Goal: Contribute content: Contribute content

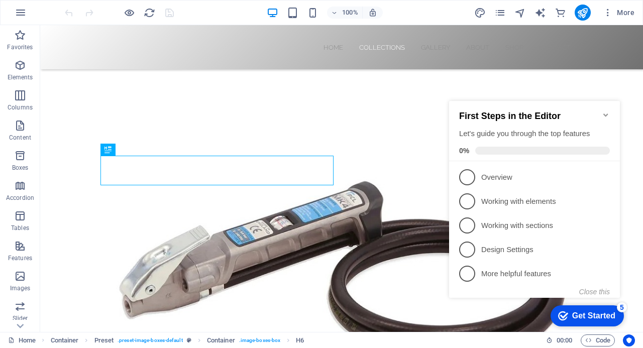
click at [606, 111] on icon "Minimize checklist" at bounding box center [606, 115] width 8 height 8
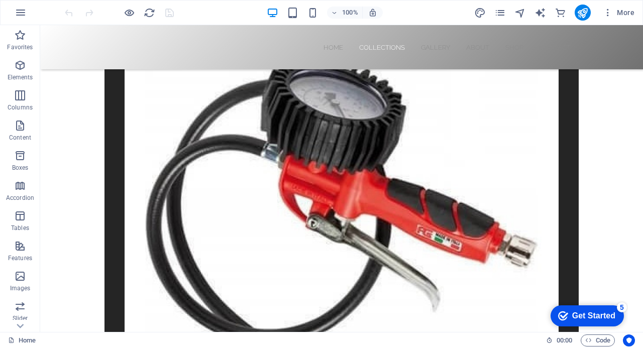
scroll to position [861, 0]
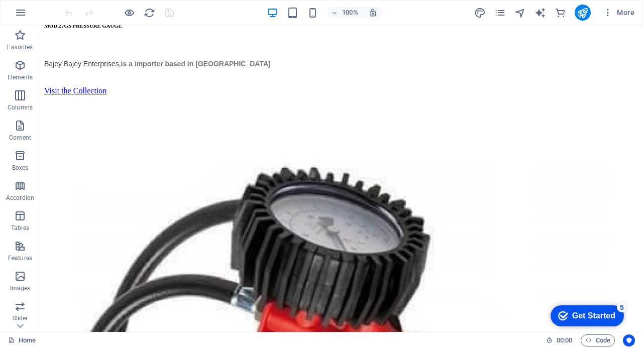
scroll to position [2236, 0]
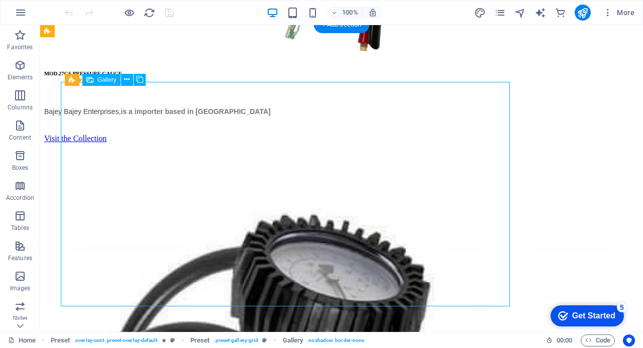
select select "4"
select select "px"
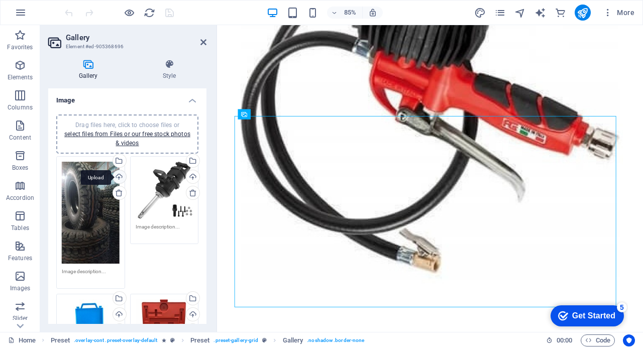
click at [118, 176] on div "Upload" at bounding box center [118, 177] width 15 height 15
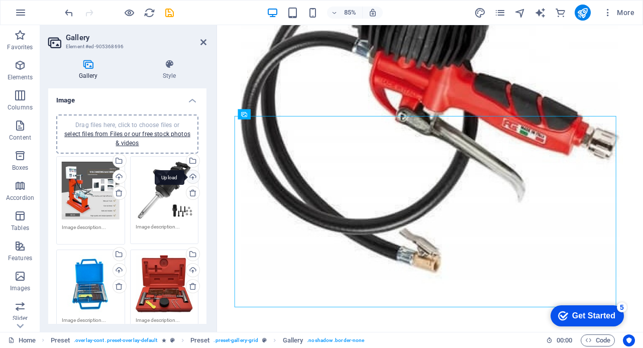
click at [191, 175] on div "Upload" at bounding box center [191, 177] width 15 height 15
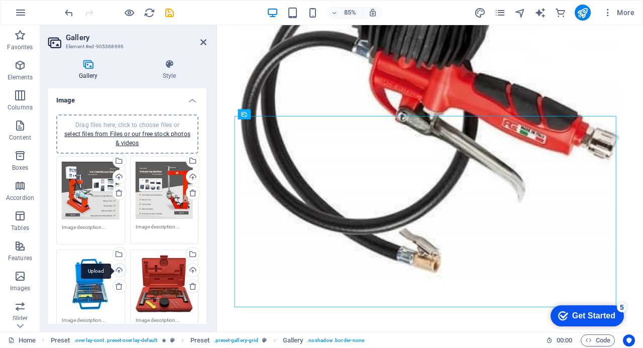
click at [118, 271] on div "Upload" at bounding box center [118, 271] width 15 height 15
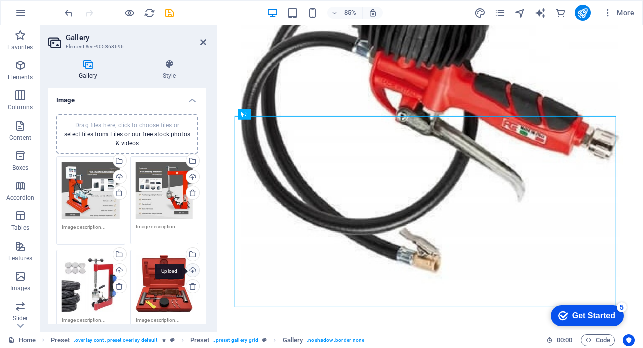
click at [190, 269] on div "Upload" at bounding box center [191, 271] width 15 height 15
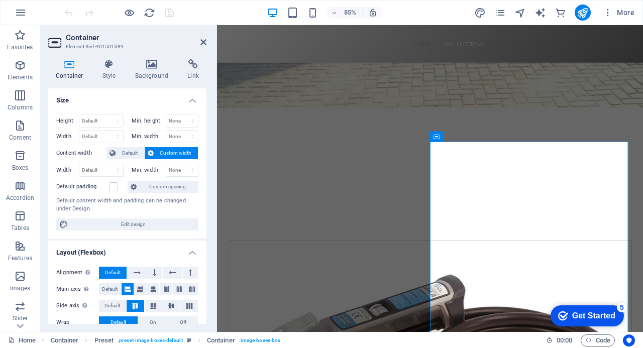
scroll to position [282, 0]
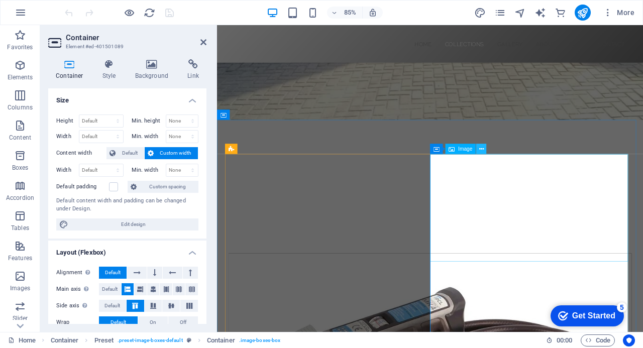
click at [481, 150] on icon at bounding box center [481, 149] width 5 height 9
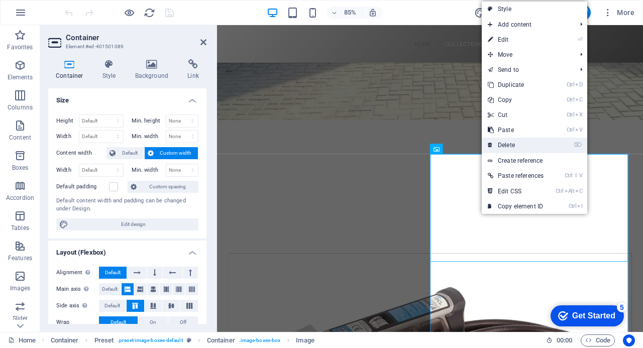
click at [510, 141] on link "⌦ Delete" at bounding box center [516, 145] width 68 height 15
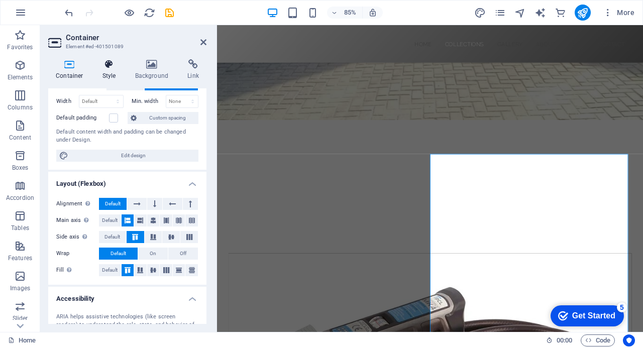
scroll to position [70, 0]
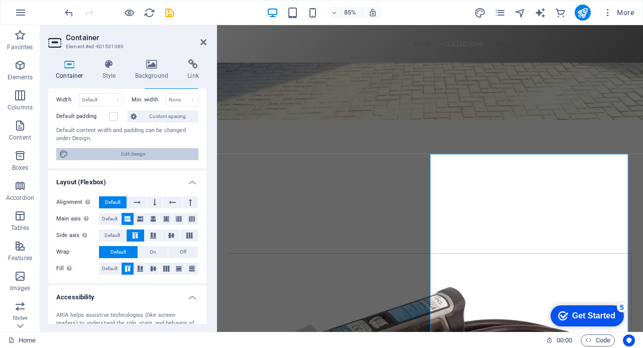
click at [130, 152] on span "Edit design" at bounding box center [133, 154] width 124 height 12
select select "rem"
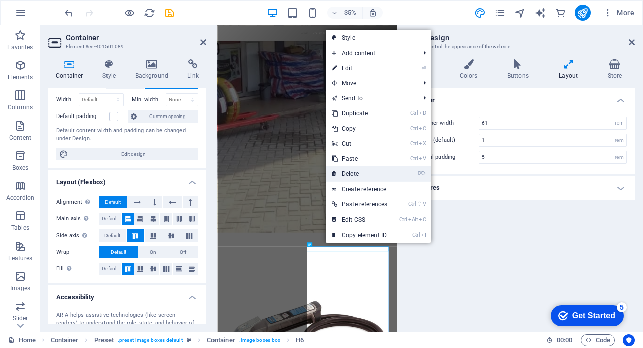
click at [359, 170] on link "⌦ Delete" at bounding box center [359, 173] width 68 height 15
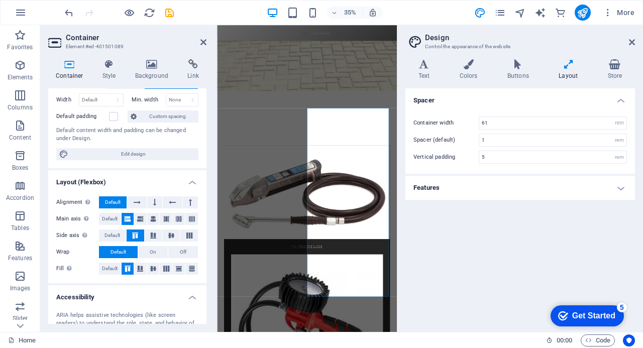
scroll to position [687, 0]
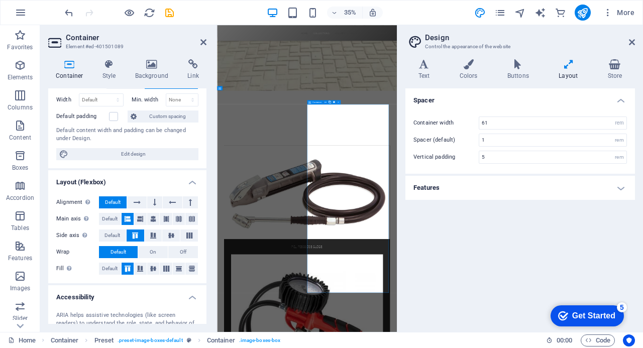
click at [155, 67] on icon at bounding box center [152, 64] width 49 height 10
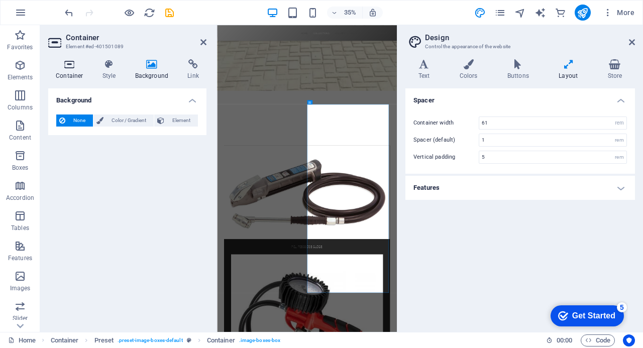
click at [71, 62] on icon at bounding box center [69, 64] width 43 height 10
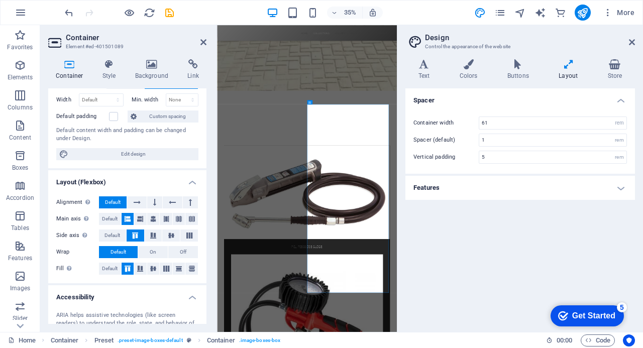
click at [77, 45] on h3 "Element #ed-401501089" at bounding box center [126, 46] width 121 height 9
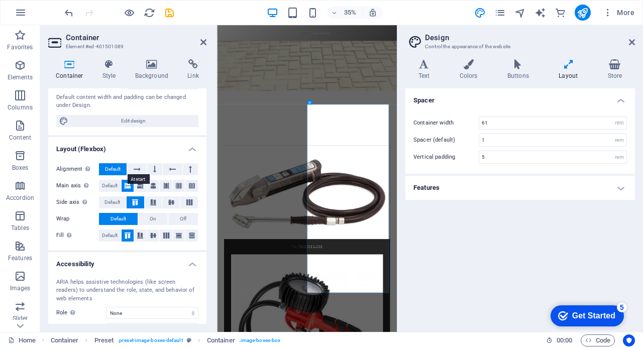
scroll to position [102, 0]
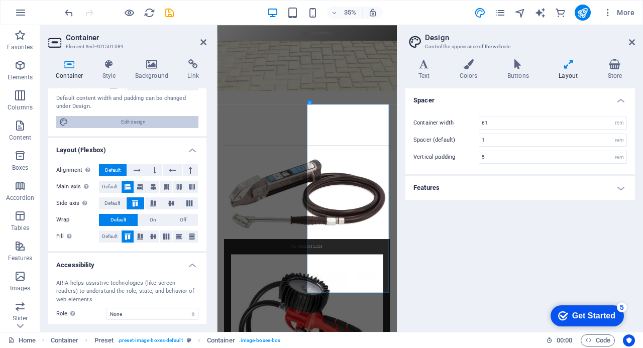
click at [138, 117] on span "Edit design" at bounding box center [133, 122] width 124 height 12
click at [568, 65] on icon at bounding box center [568, 64] width 45 height 10
click at [617, 62] on icon at bounding box center [615, 64] width 40 height 10
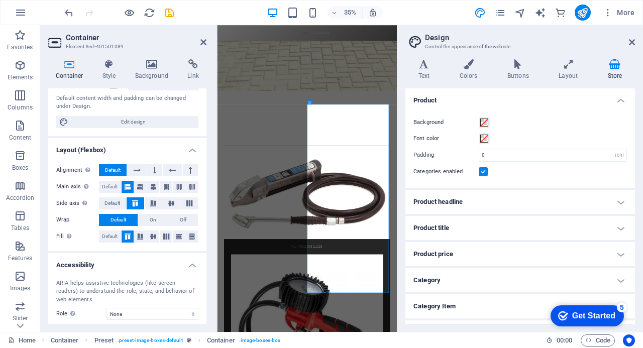
click at [615, 251] on h4 "Product price" at bounding box center [520, 254] width 230 height 24
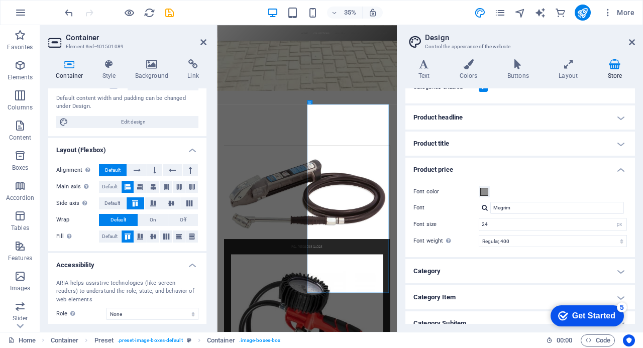
scroll to position [147, 0]
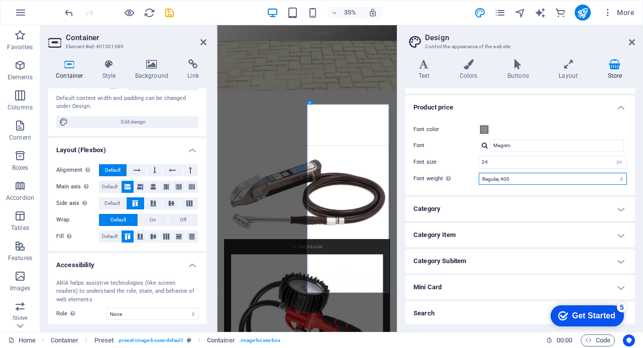
click at [619, 174] on select "Thin, 100 Extra-light, 200 Light, 300 Regular, 400 Medium, 500 Semi-bold, 600 B…" at bounding box center [553, 179] width 148 height 12
click at [444, 288] on h4 "Mini Card" at bounding box center [520, 287] width 230 height 24
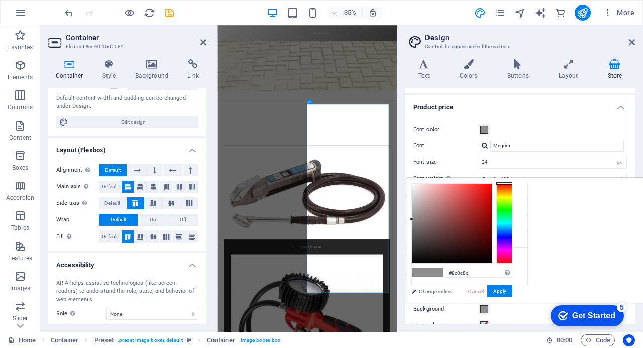
scroll to position [189, 0]
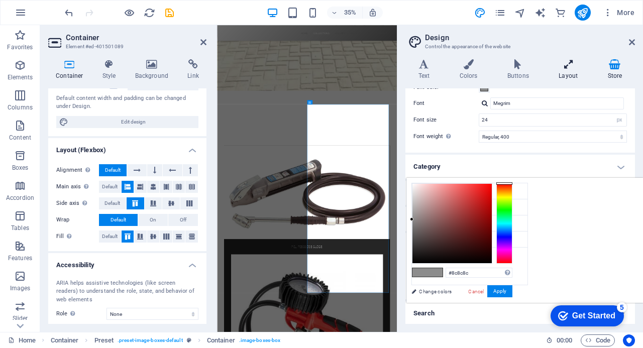
click at [567, 66] on icon at bounding box center [568, 64] width 45 height 10
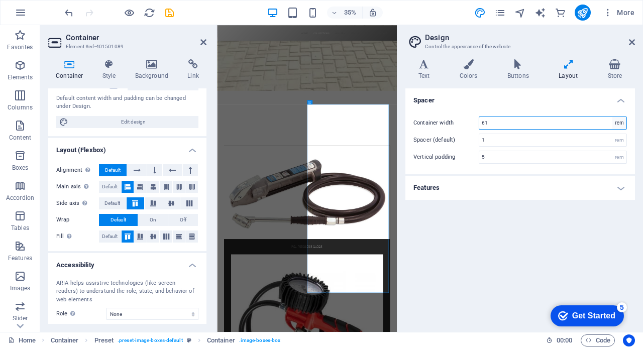
click at [621, 121] on select "rem px" at bounding box center [619, 123] width 14 height 12
drag, startPoint x: 336, startPoint y: 542, endPoint x: 528, endPoint y: 285, distance: 321.4
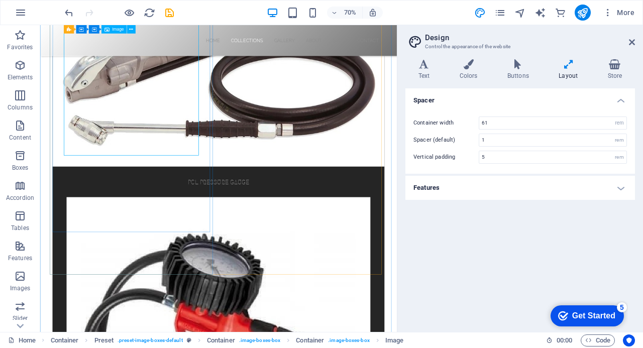
select select "%"
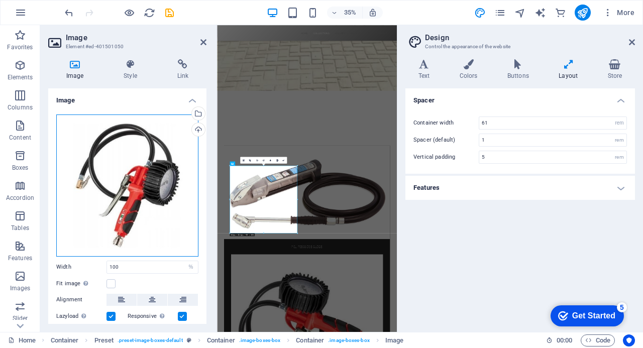
click at [159, 151] on div "Drag files here, click to choose files or select files from Files or our free s…" at bounding box center [127, 186] width 142 height 142
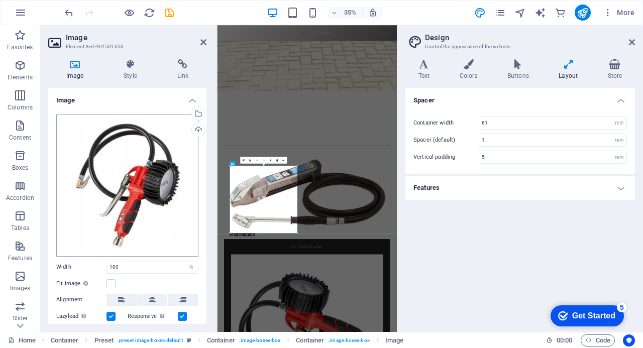
click at [159, 151] on body "BAJEY BAJEY ENTERPRISE Home (en) Favorites Elements Columns Content Boxes Accor…" at bounding box center [321, 174] width 643 height 348
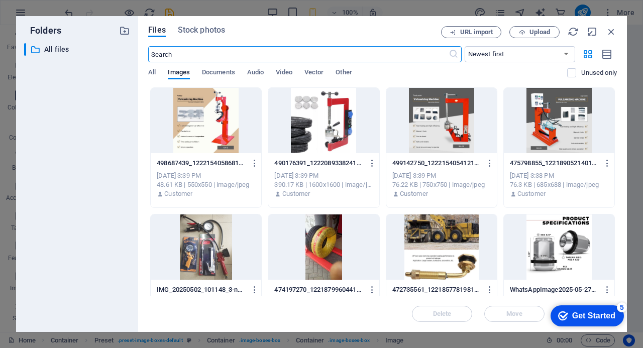
scroll to position [305, 0]
click at [530, 29] on span "Upload" at bounding box center [539, 32] width 21 height 6
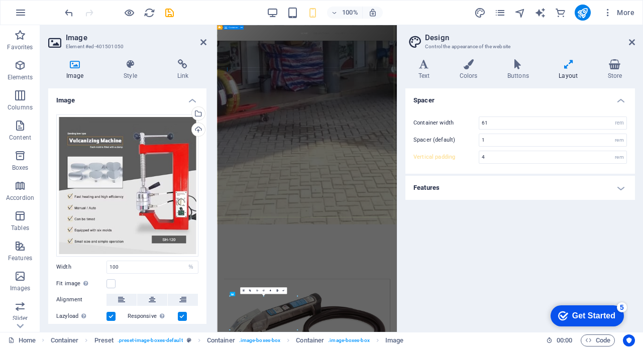
type input "5"
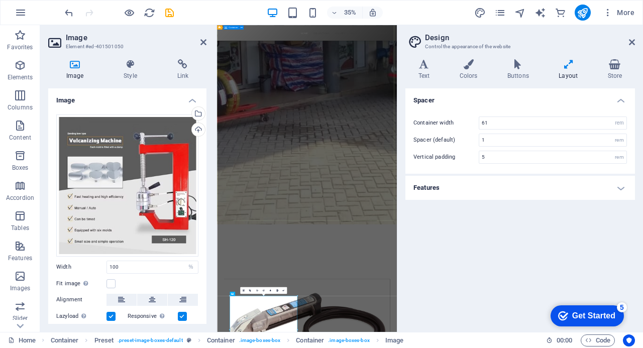
scroll to position [315, 0]
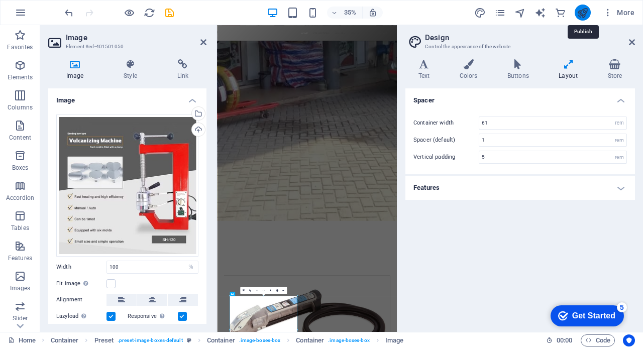
click at [581, 10] on icon "publish" at bounding box center [583, 13] width 12 height 12
